Goal: Transaction & Acquisition: Purchase product/service

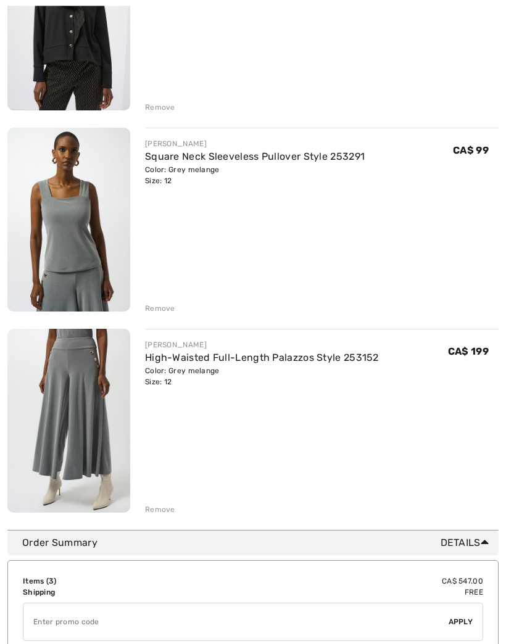
scroll to position [256, 0]
click at [158, 506] on div "Remove" at bounding box center [160, 509] width 30 height 11
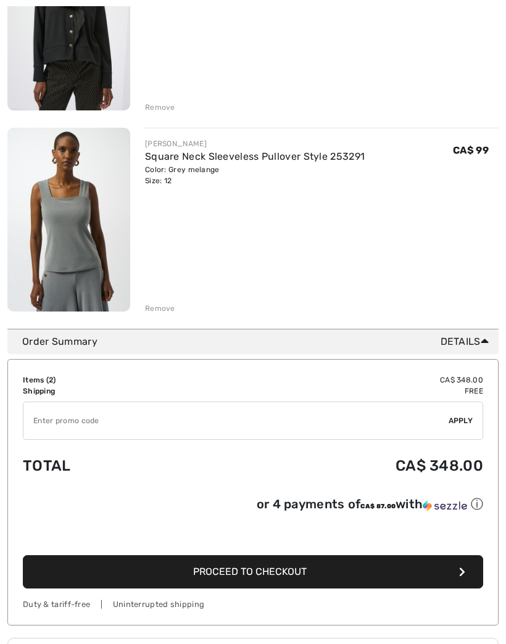
click at [168, 307] on div "Remove" at bounding box center [160, 308] width 30 height 11
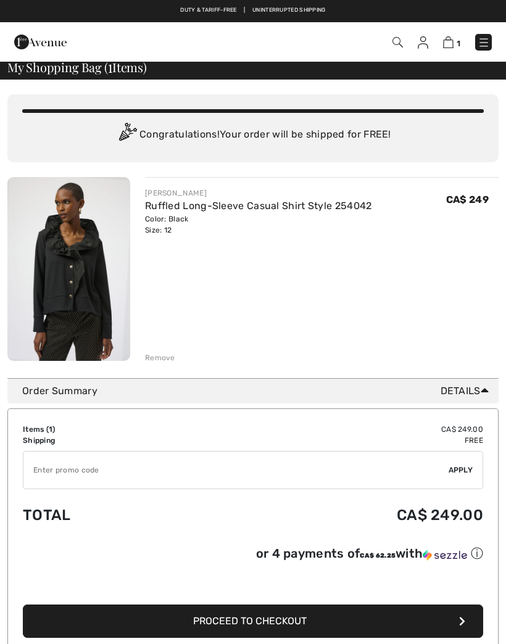
scroll to position [0, 0]
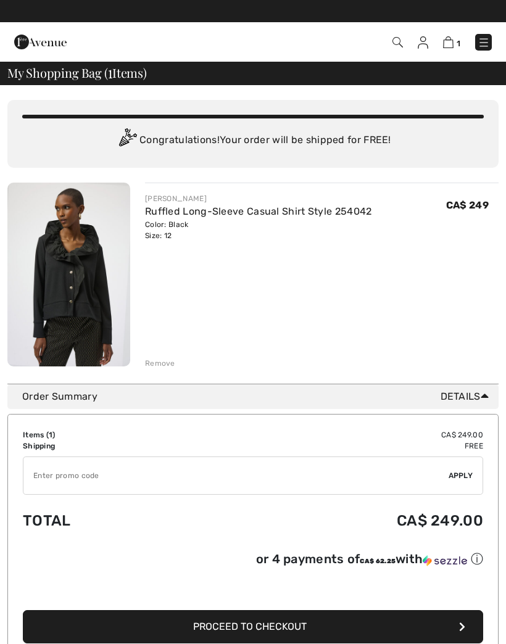
click at [192, 210] on link "Ruffled Long-Sleeve Casual Shirt Style 254042" at bounding box center [258, 211] width 227 height 12
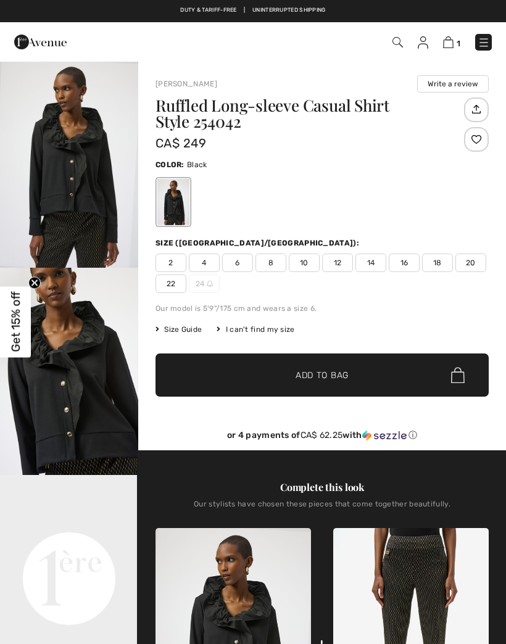
checkbox input "true"
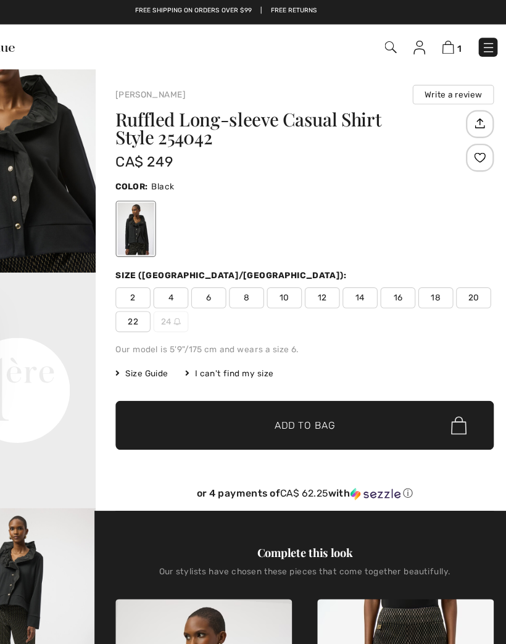
click at [443, 44] on img at bounding box center [448, 42] width 10 height 12
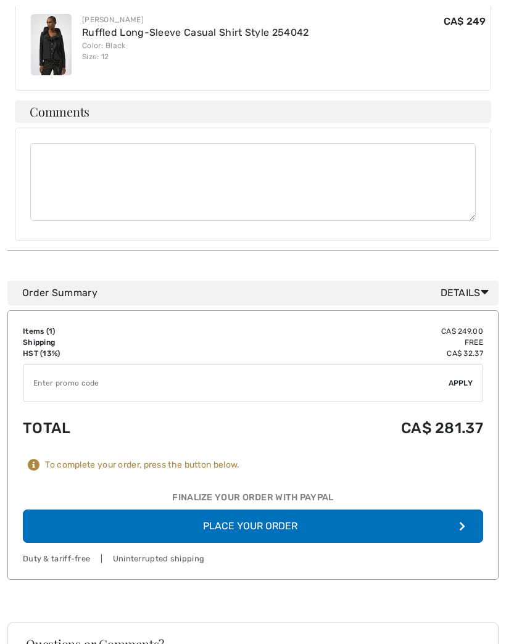
scroll to position [432, 0]
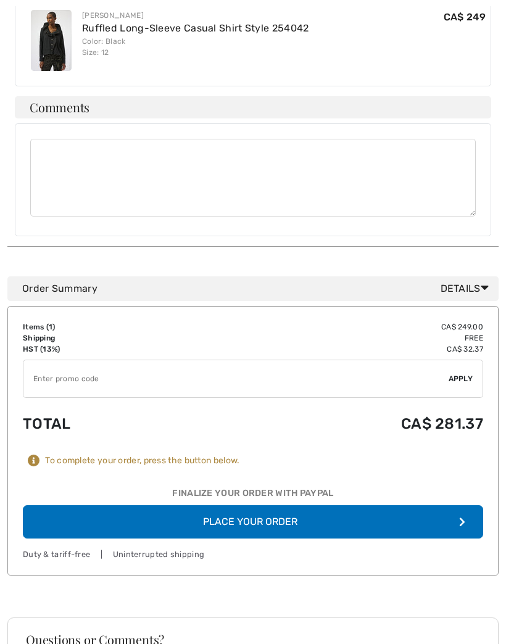
click at [279, 505] on button "Place Your Order" at bounding box center [253, 521] width 460 height 33
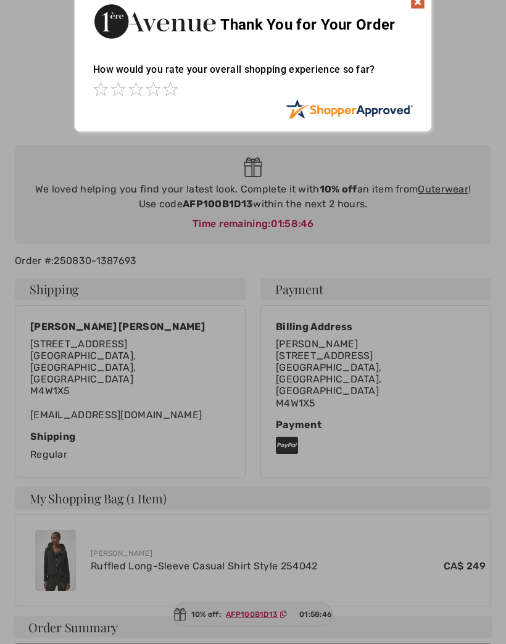
scroll to position [16, 0]
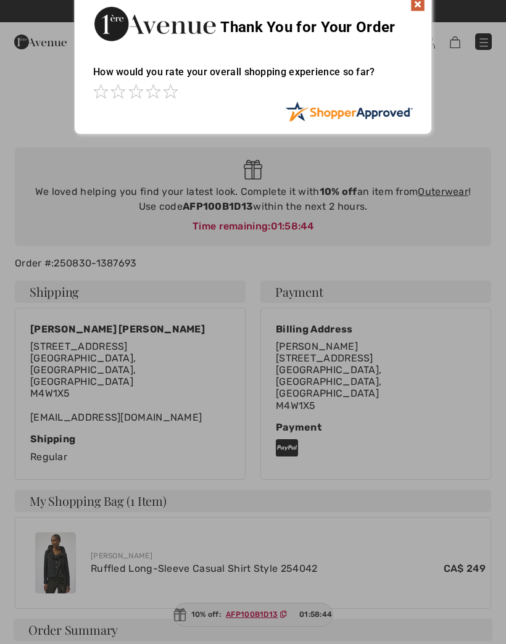
click at [417, 9] on img at bounding box center [417, 4] width 15 height 15
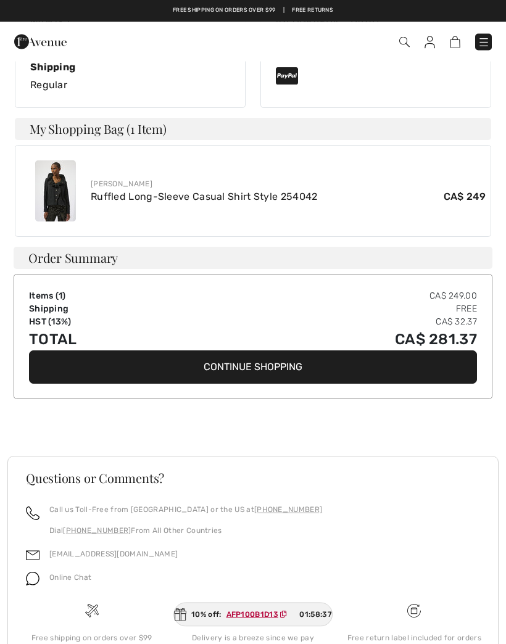
scroll to position [387, 0]
